Goal: Navigation & Orientation: Find specific page/section

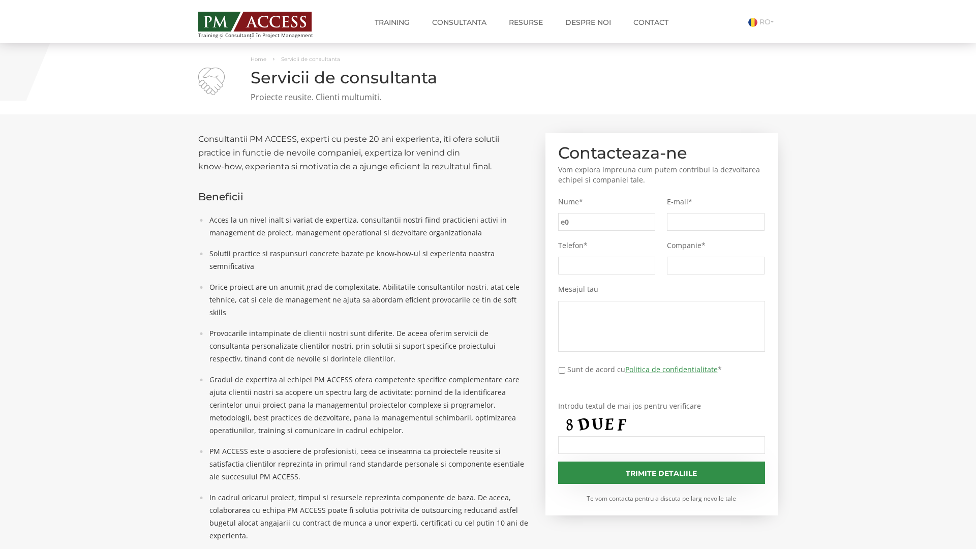
type input "e0a"
type input "e79"
type input "bf0"
type input "8ee"
type input "fd0"
